Goal: Information Seeking & Learning: Learn about a topic

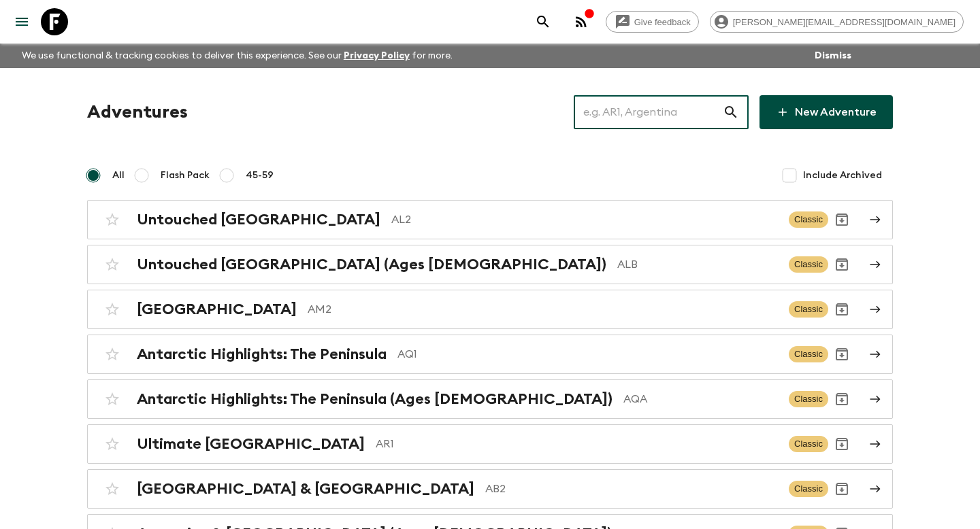
click at [642, 112] on input "text" at bounding box center [648, 112] width 149 height 38
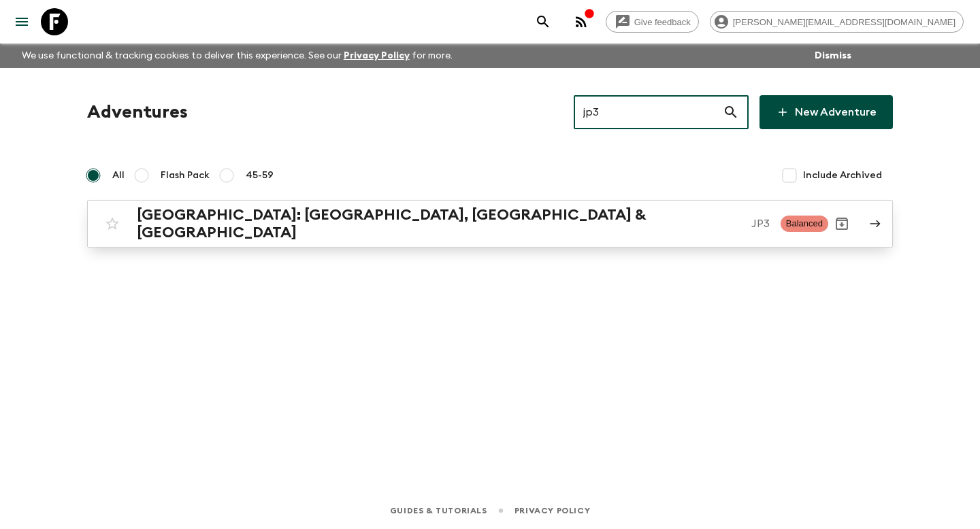
type input "jp3"
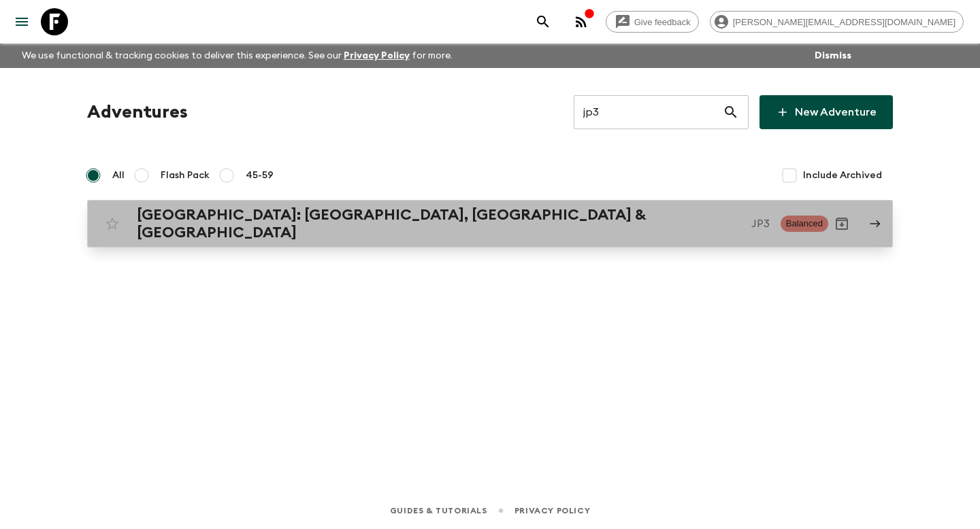
click at [751, 227] on p "JP3" at bounding box center [760, 224] width 18 height 16
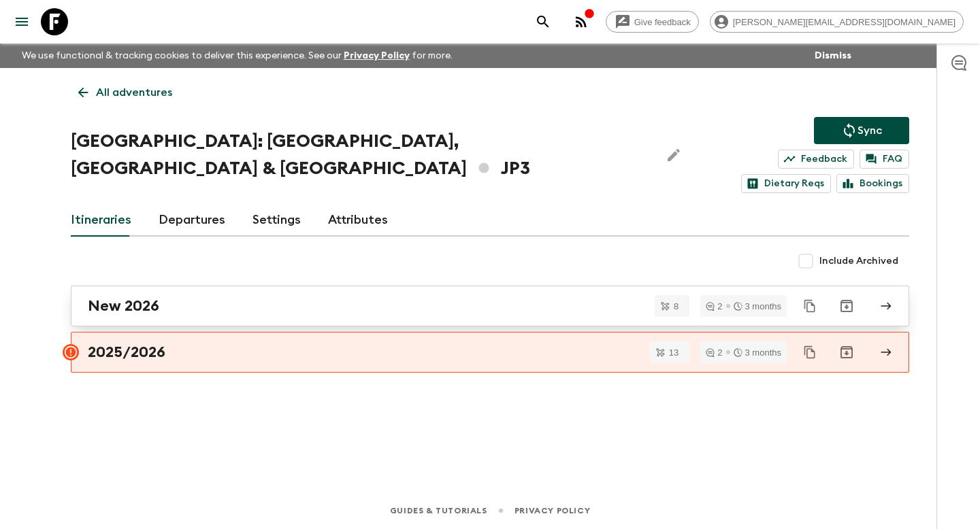
click at [272, 297] on div "New 2026" at bounding box center [477, 306] width 778 height 18
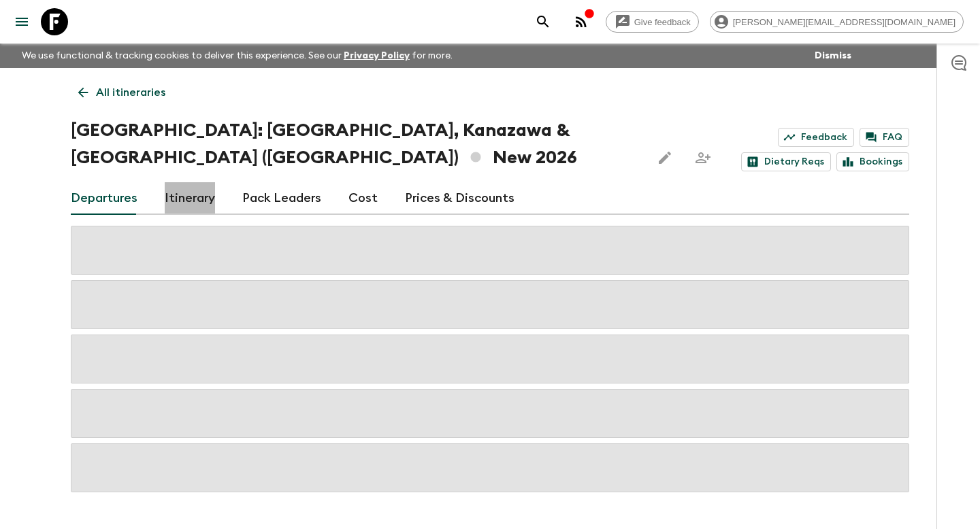
click at [189, 182] on link "Itinerary" at bounding box center [190, 198] width 50 height 33
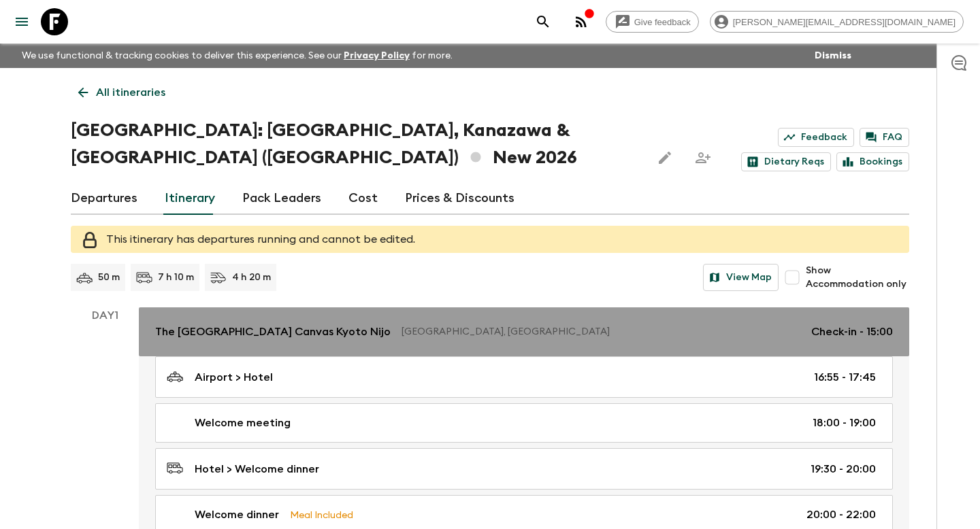
click at [401, 325] on p "[GEOGRAPHIC_DATA], [GEOGRAPHIC_DATA]" at bounding box center [600, 332] width 399 height 14
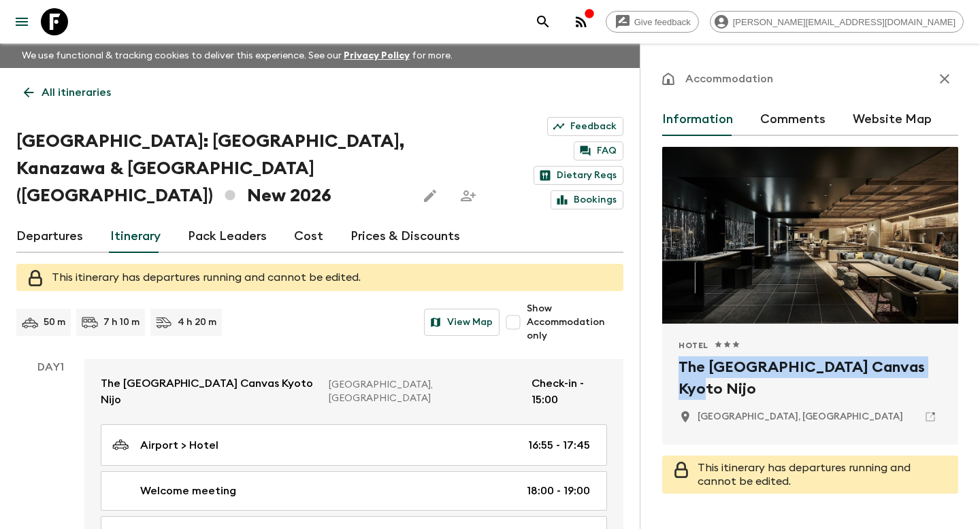
drag, startPoint x: 912, startPoint y: 369, endPoint x: 673, endPoint y: 363, distance: 239.6
click at [673, 363] on div "Hotel 1 Star 2 Stars 3 Stars 4 Stars 5 Stars The Royal Park Canvas [GEOGRAPHIC_…" at bounding box center [810, 384] width 296 height 121
copy h2 "The [GEOGRAPHIC_DATA] Canvas Kyoto Nijo"
